Goal: Navigation & Orientation: Find specific page/section

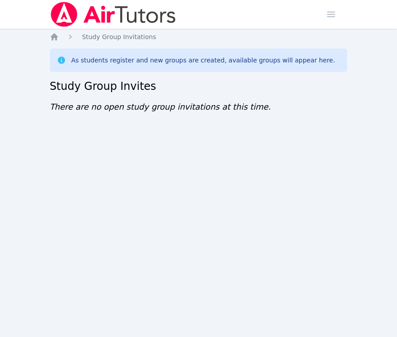
click at [207, 170] on div "Home Sessions Study Groups Students Messages Open user menu Sokha Lee Open main…" at bounding box center [198, 168] width 397 height 337
